Goal: Task Accomplishment & Management: Use online tool/utility

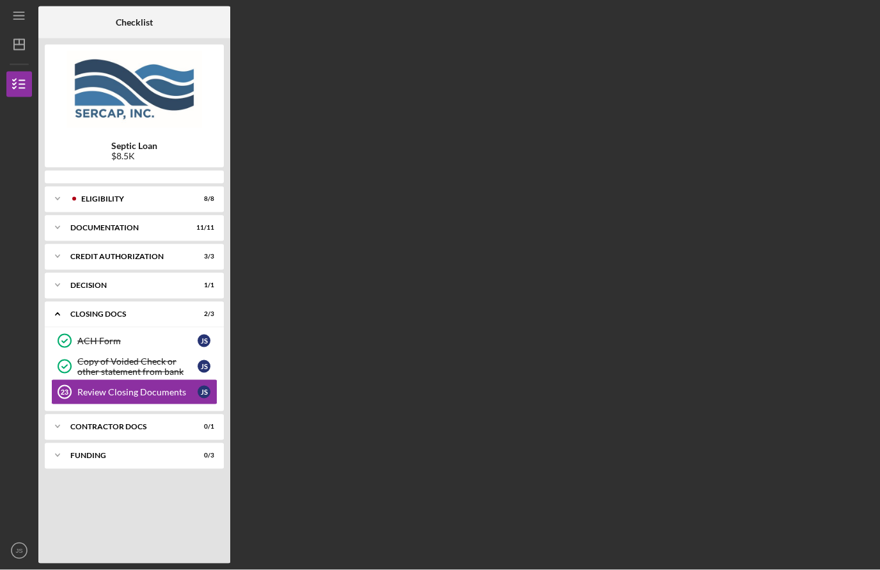
scroll to position [45, 0]
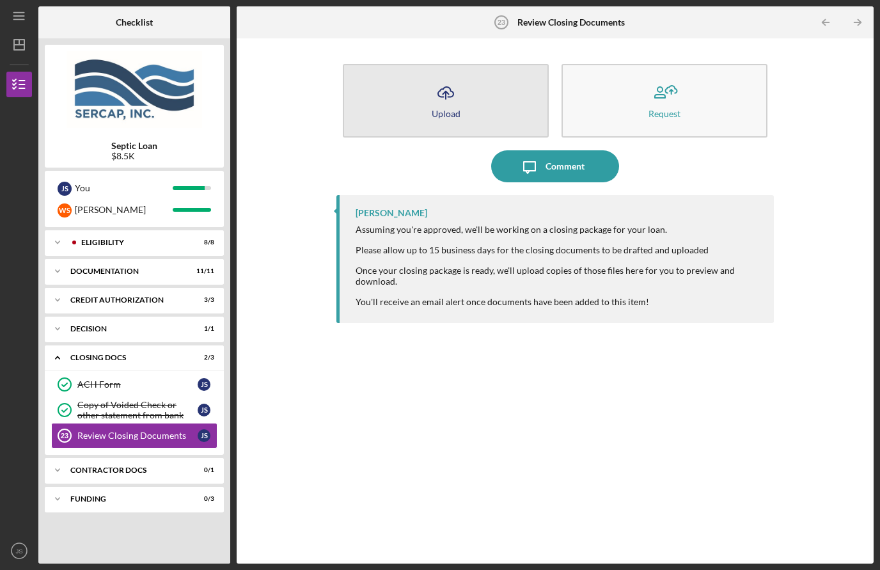
click at [438, 74] on button "Icon/Upload Upload" at bounding box center [446, 101] width 206 height 74
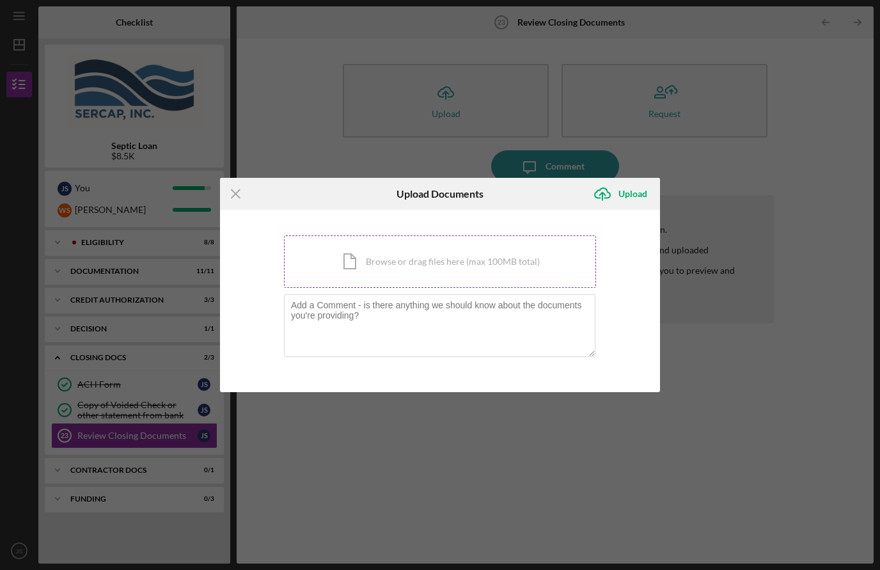
click at [382, 253] on div "Icon/Document Browse or drag files here (max 100MB total) Tap to choose files o…" at bounding box center [440, 261] width 312 height 52
click at [314, 74] on div "Icon/Menu Close Upload Documents Icon/Upload Upload You're uploading documents …" at bounding box center [440, 285] width 880 height 570
click at [237, 189] on icon "Icon/Menu Close" at bounding box center [236, 194] width 32 height 32
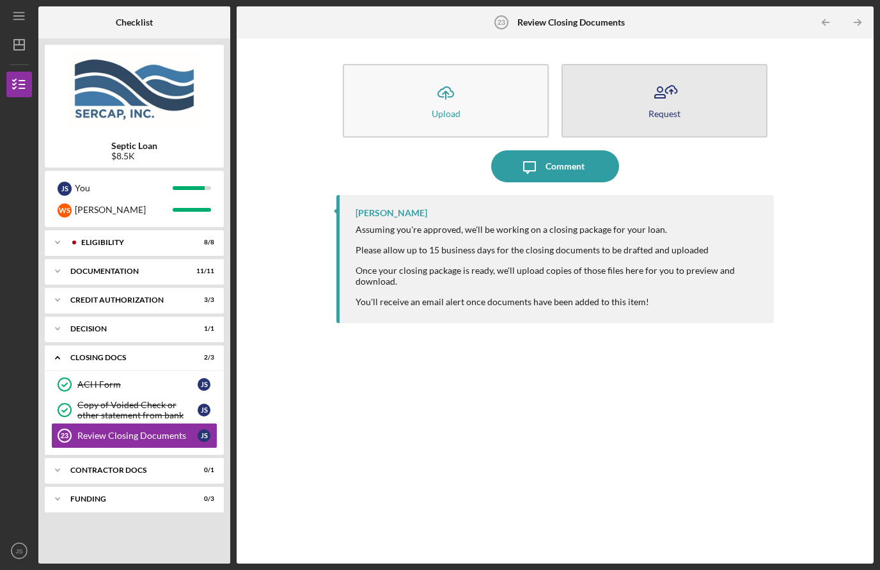
click at [630, 64] on button "Request" at bounding box center [665, 101] width 206 height 74
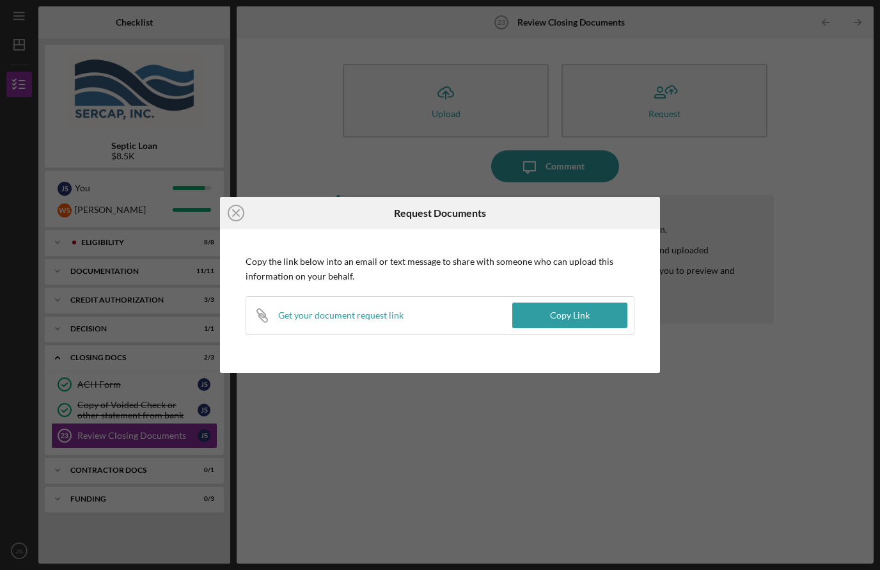
click at [385, 319] on div "Get your document request link" at bounding box center [340, 315] width 125 height 10
click at [594, 319] on button "Copy Link" at bounding box center [570, 316] width 115 height 26
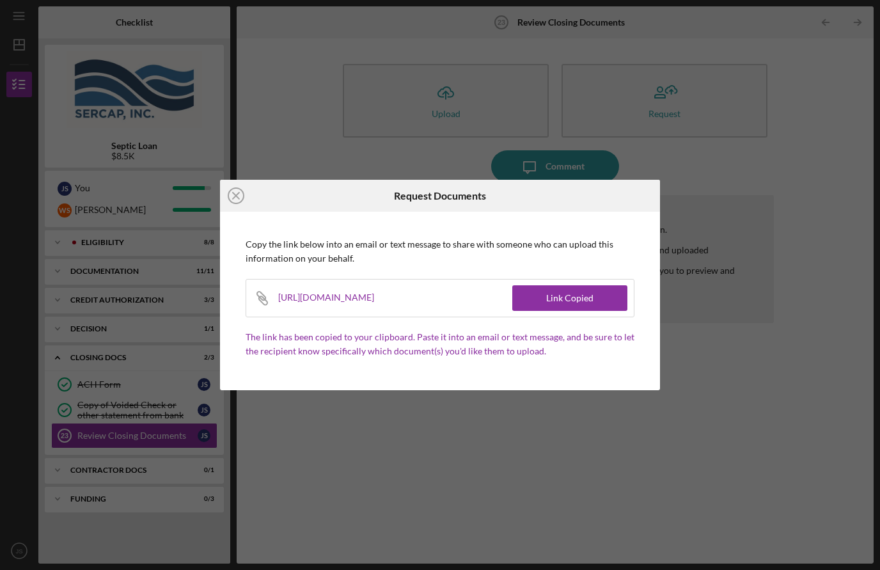
click at [742, 290] on div "Icon/Close Request Documents Copy the link below into an email or text message …" at bounding box center [440, 285] width 880 height 570
